Goal: Find specific page/section: Find specific page/section

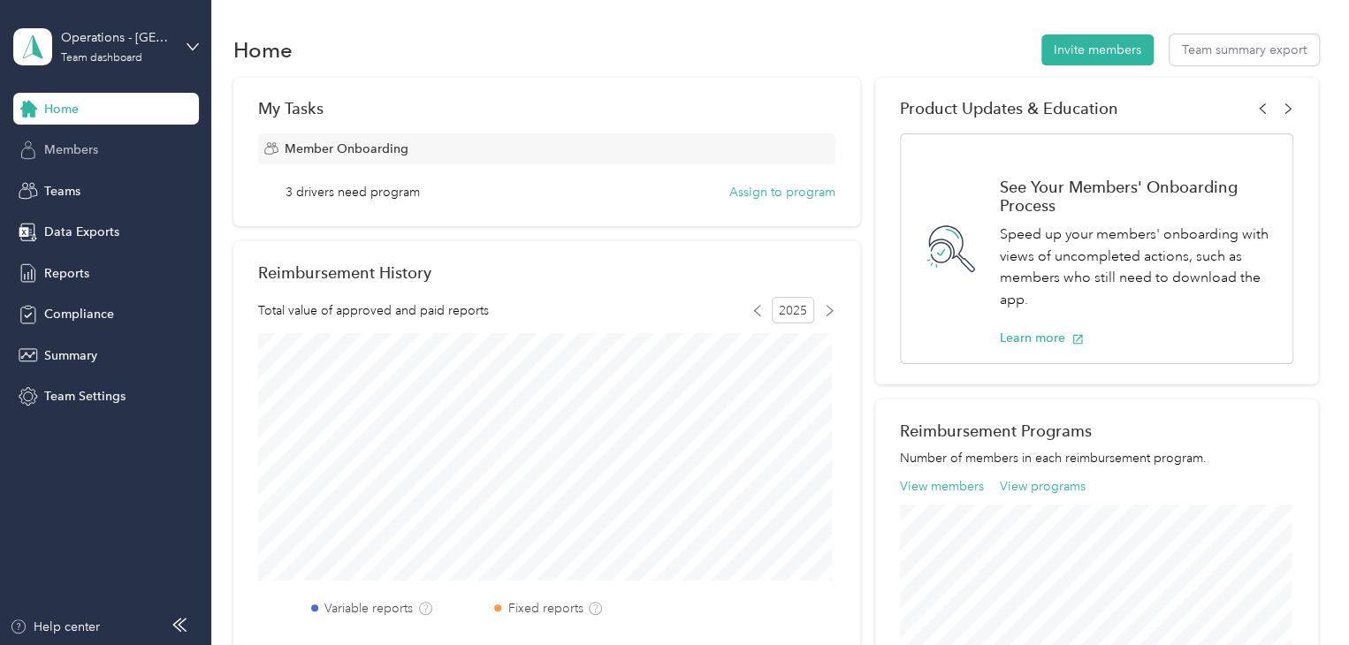
click at [147, 164] on div "Members" at bounding box center [106, 150] width 186 height 32
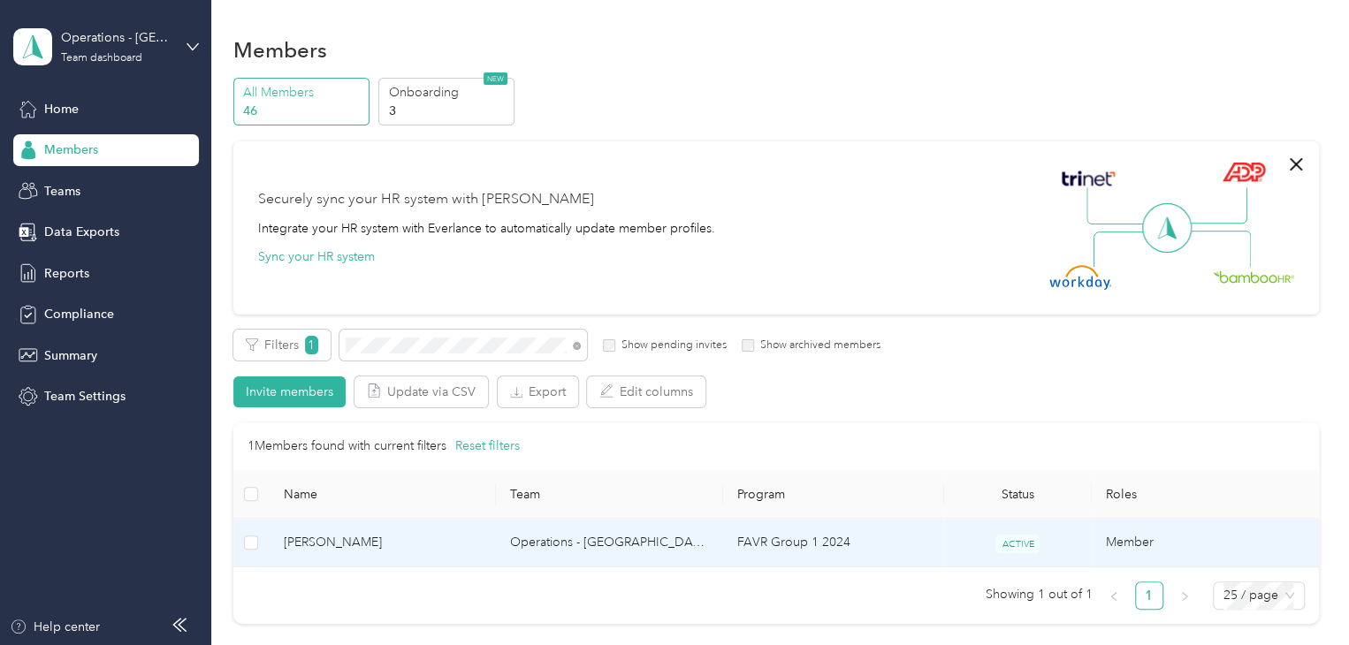
click at [411, 543] on span "[PERSON_NAME]" at bounding box center [383, 542] width 199 height 19
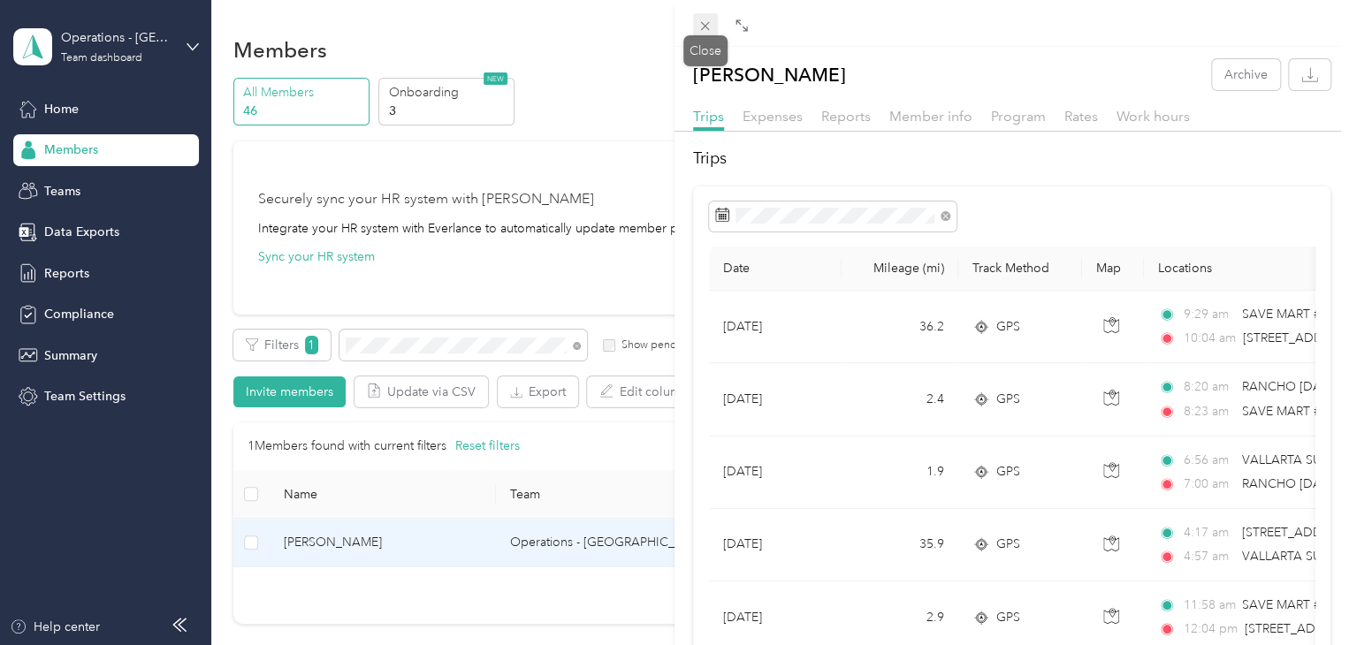
click at [705, 24] on icon at bounding box center [704, 26] width 15 height 15
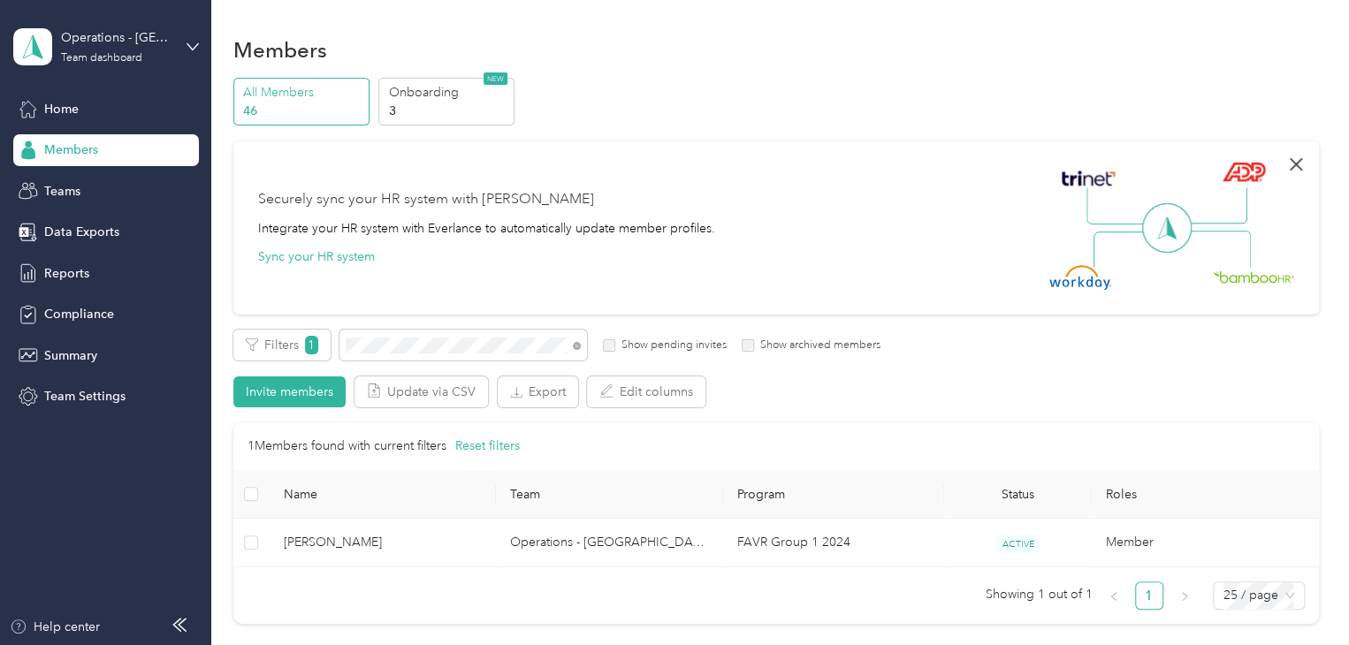
click at [1285, 160] on icon "button" at bounding box center [1295, 164] width 21 height 21
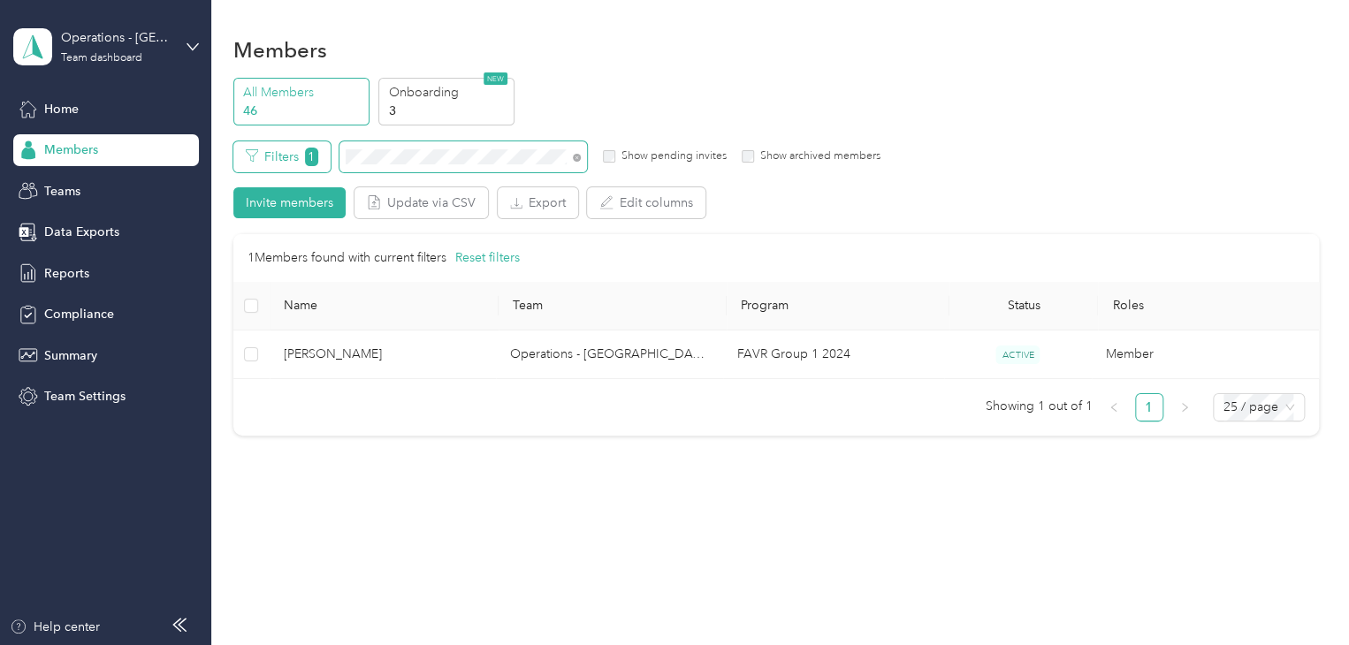
click at [234, 155] on div "Filters 1 Show pending invites Show archived members" at bounding box center [557, 156] width 648 height 31
click at [577, 155] on icon at bounding box center [577, 158] width 8 height 8
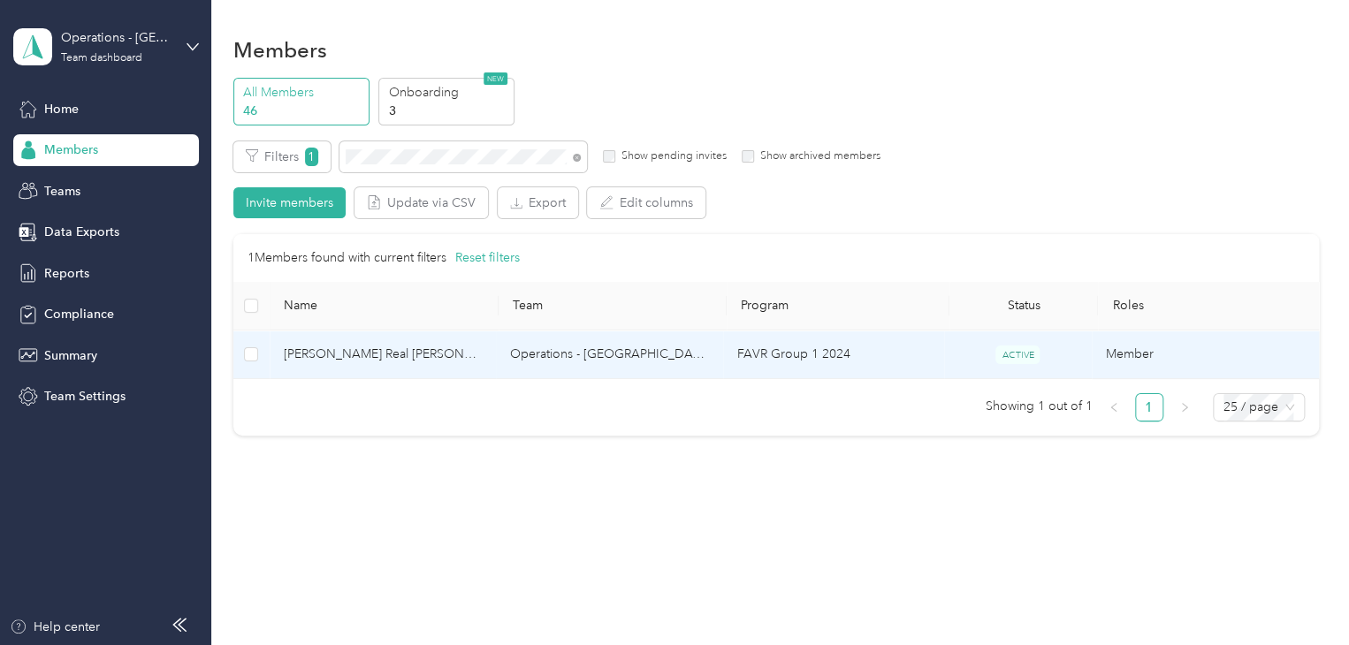
click at [426, 338] on td "[PERSON_NAME] Real [PERSON_NAME]" at bounding box center [383, 355] width 227 height 49
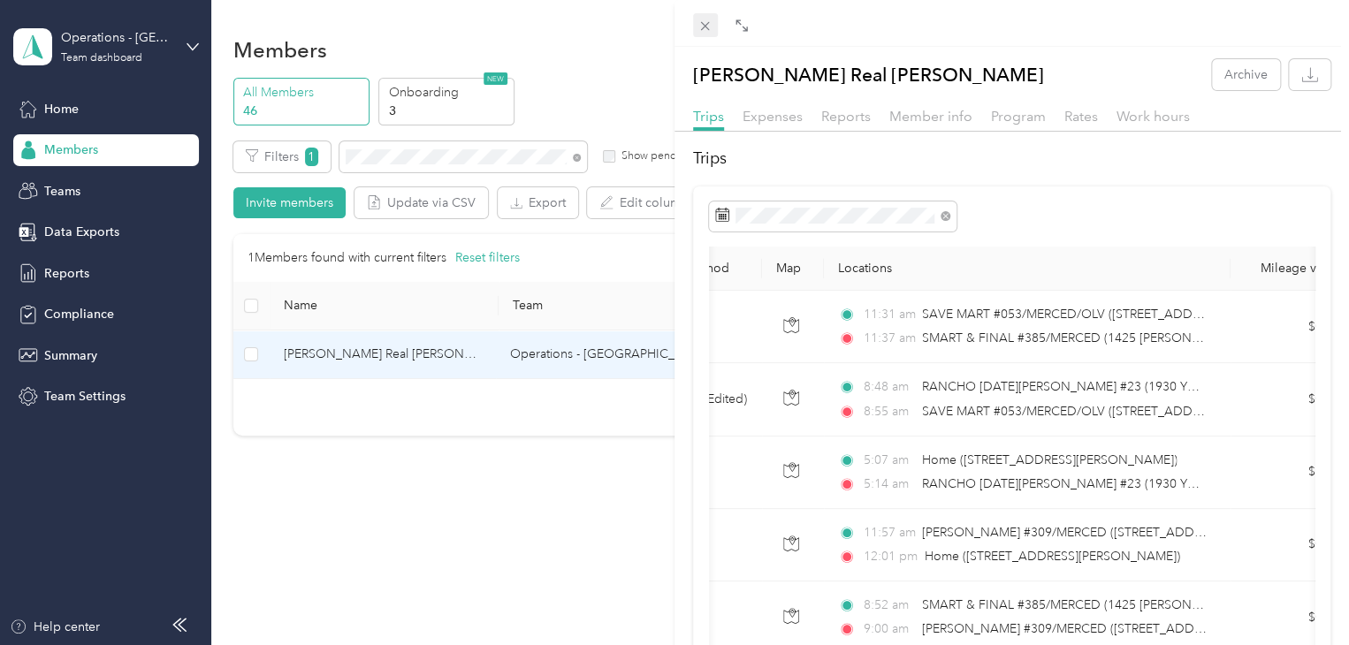
click at [707, 28] on icon at bounding box center [705, 26] width 9 height 9
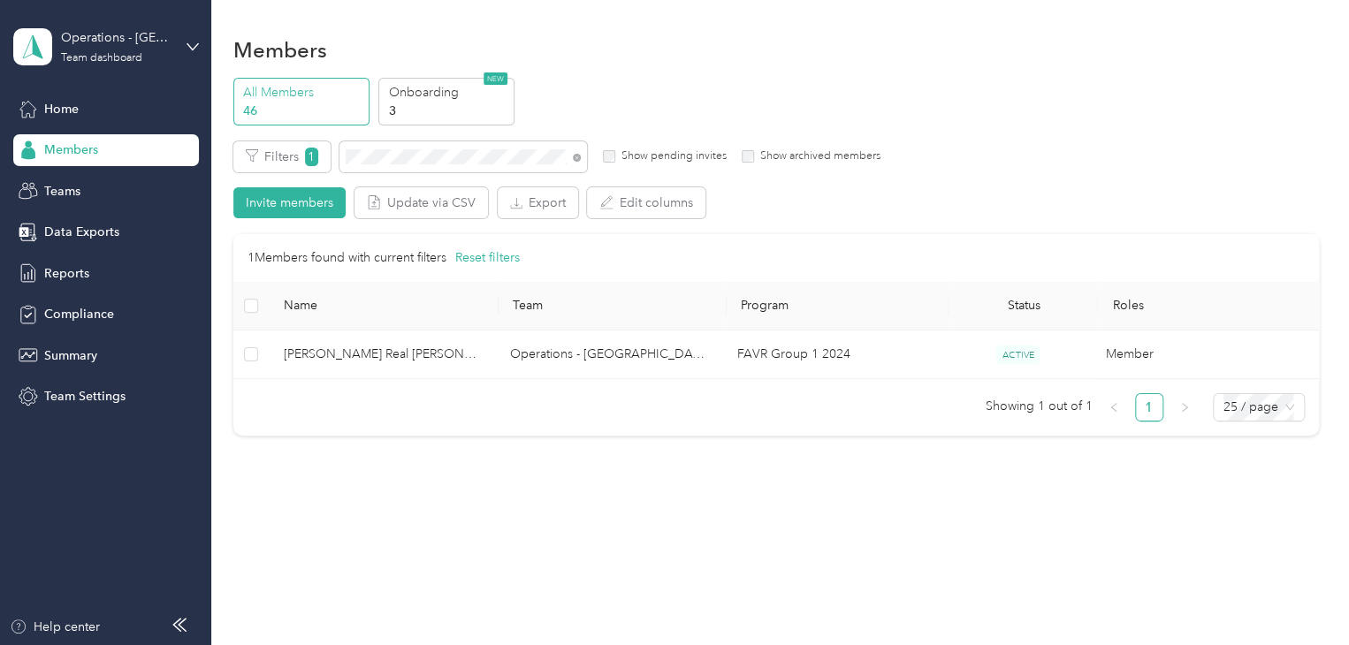
click at [580, 154] on span at bounding box center [574, 157] width 14 height 19
click at [577, 156] on icon at bounding box center [577, 158] width 8 height 8
